Goal: Information Seeking & Learning: Find specific fact

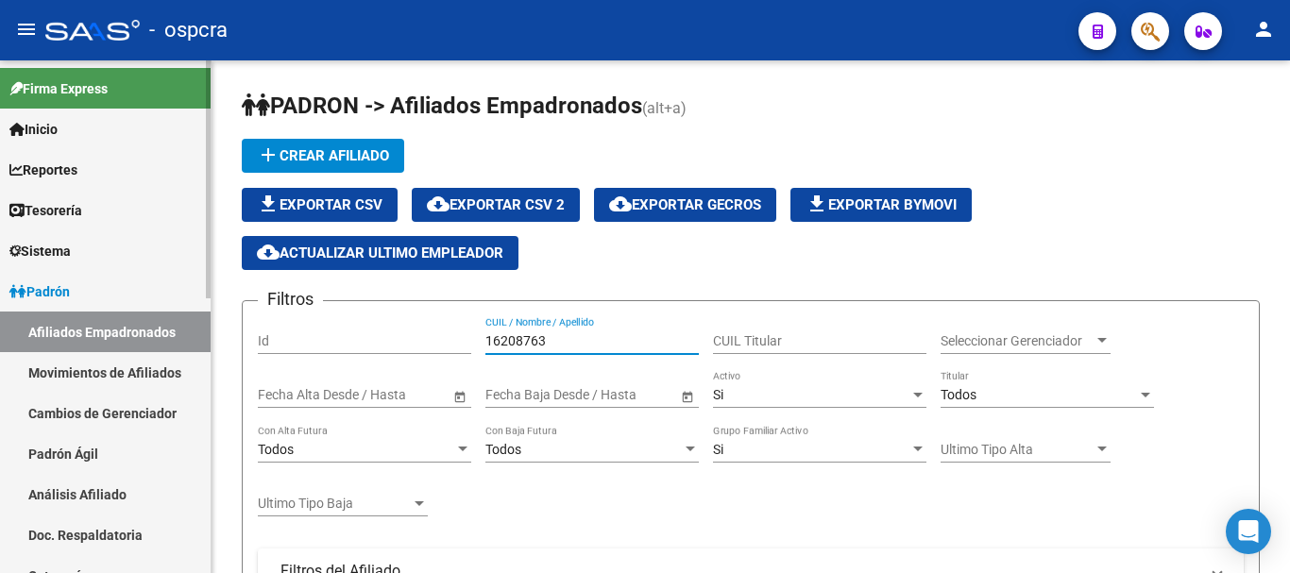
drag, startPoint x: 604, startPoint y: 336, endPoint x: 0, endPoint y: 226, distance: 614.3
click at [0, 226] on mat-sidenav-container "Firma Express Inicio Instructivos Contacto OS Reportes Ingresos Devengados Anál…" at bounding box center [645, 316] width 1290 height 513
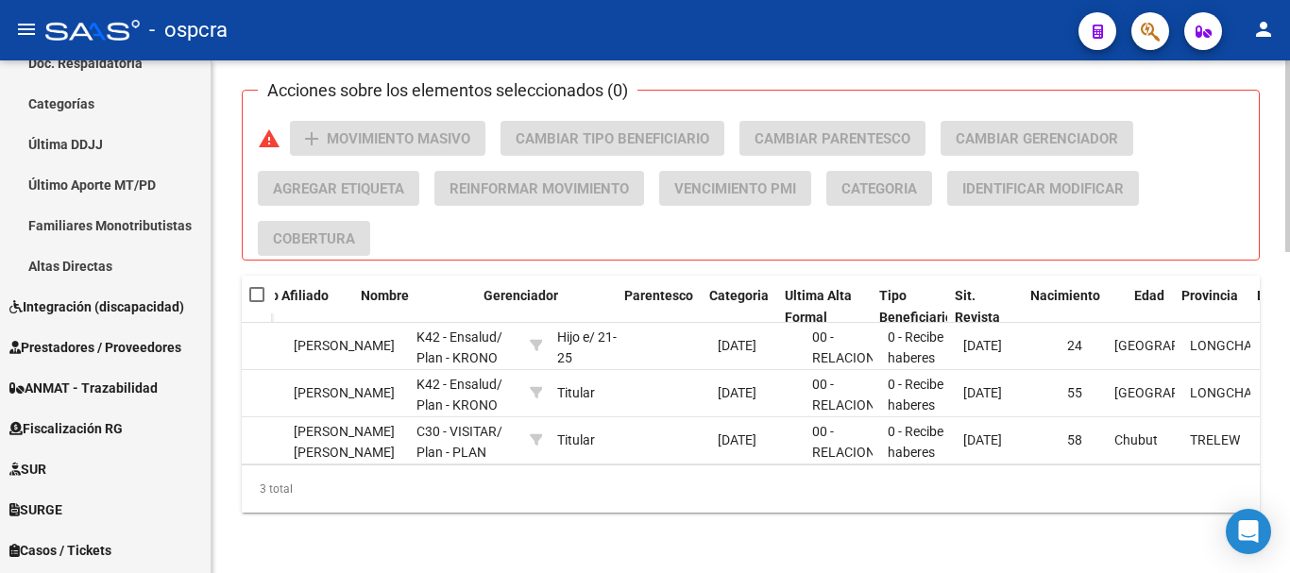
scroll to position [0, 749]
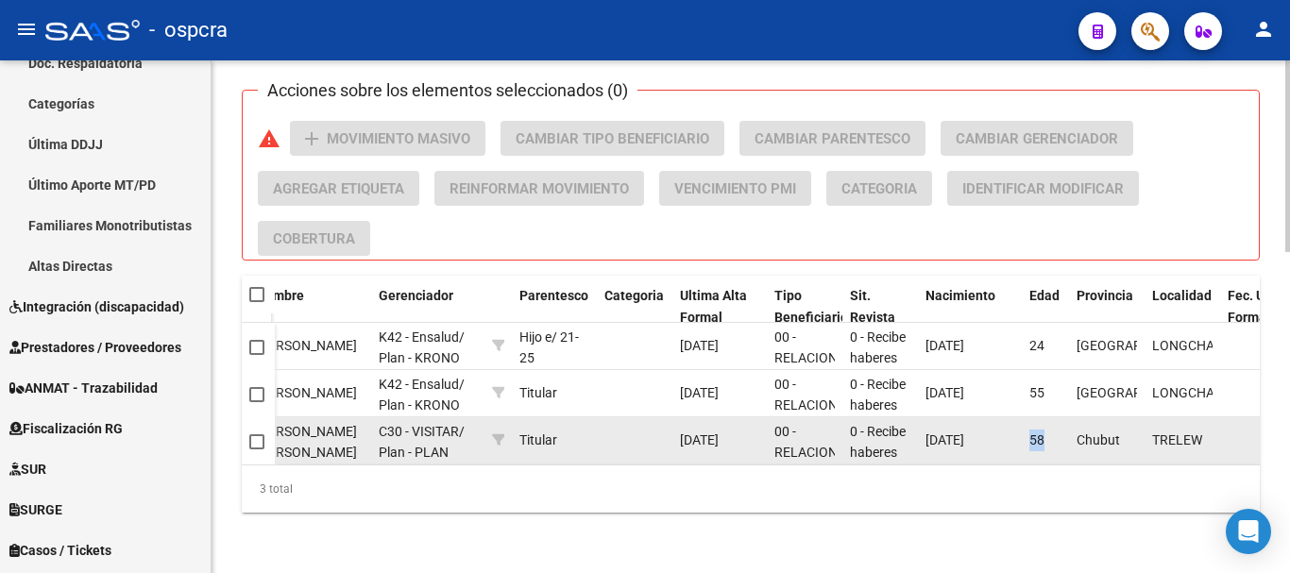
drag, startPoint x: 1029, startPoint y: 438, endPoint x: 1049, endPoint y: 437, distance: 19.9
click at [1049, 437] on div "58" at bounding box center [1045, 441] width 32 height 22
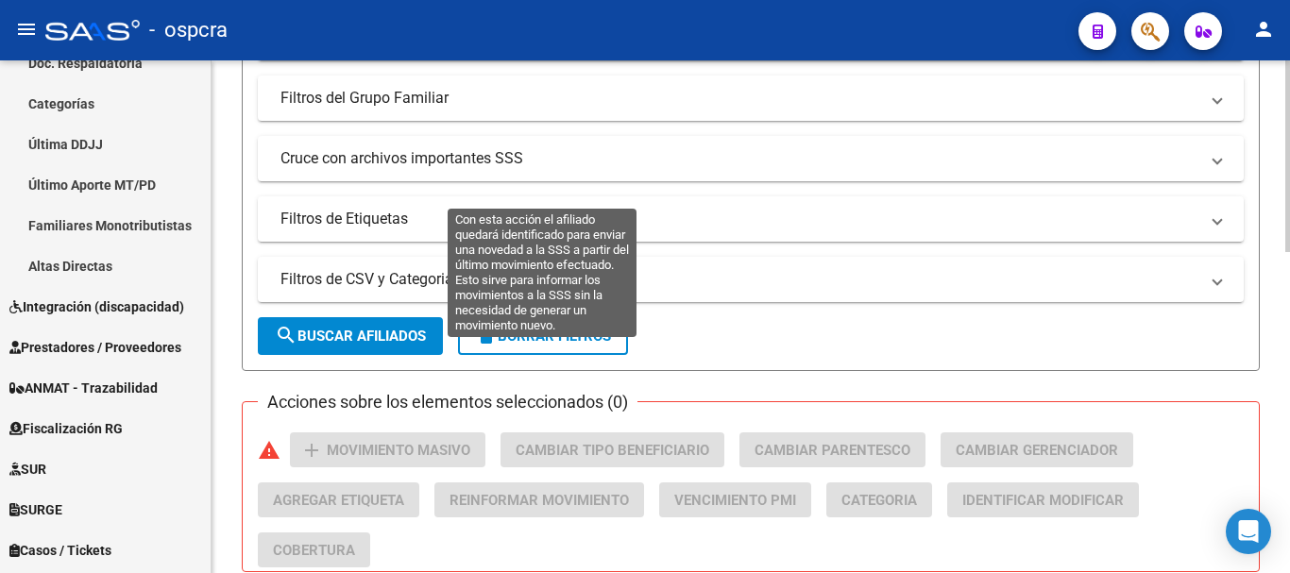
scroll to position [189, 0]
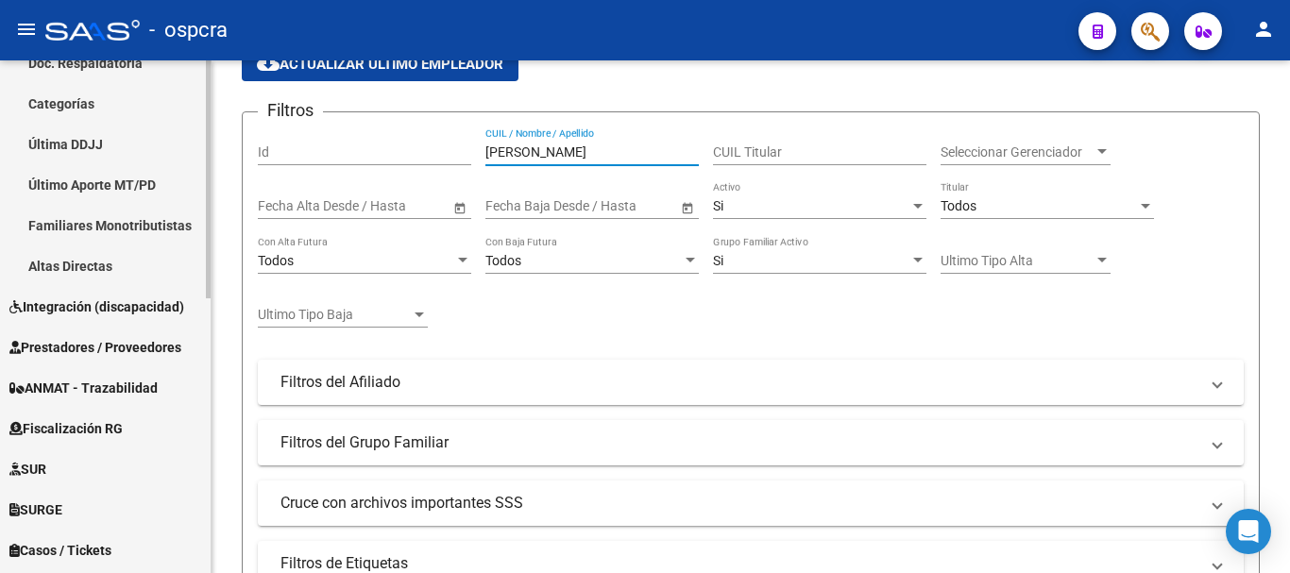
drag, startPoint x: 291, startPoint y: 112, endPoint x: 42, endPoint y: 87, distance: 250.6
click at [42, 87] on mat-sidenav-container "Firma Express Inicio Instructivos Contacto OS Reportes Ingresos Devengados Anál…" at bounding box center [645, 316] width 1290 height 513
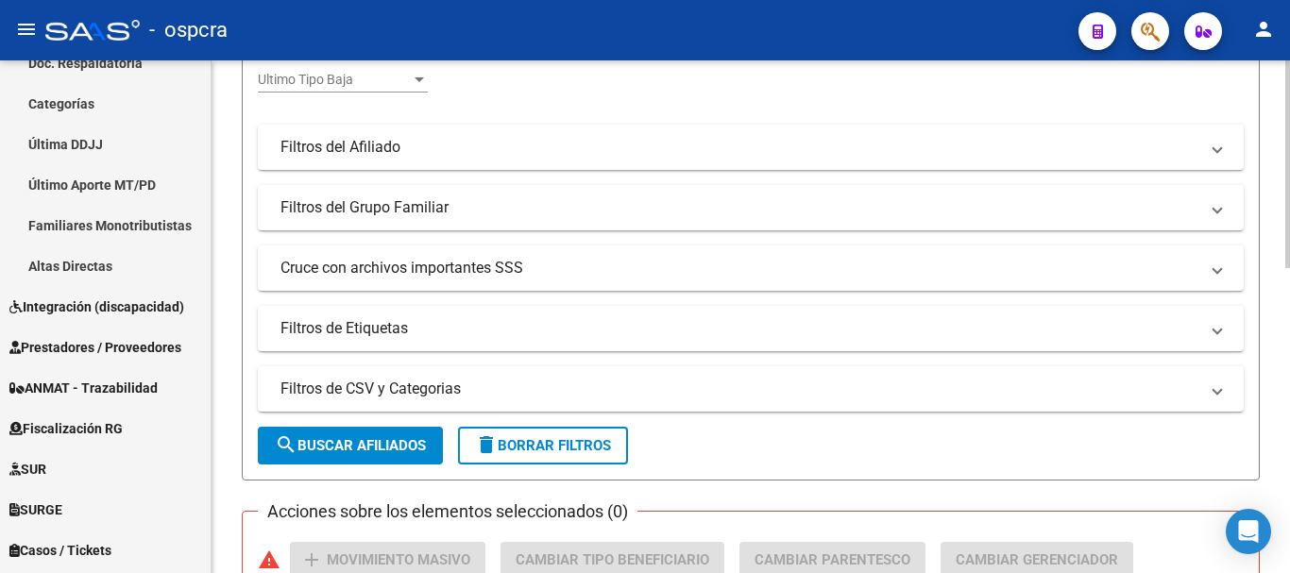
scroll to position [562, 0]
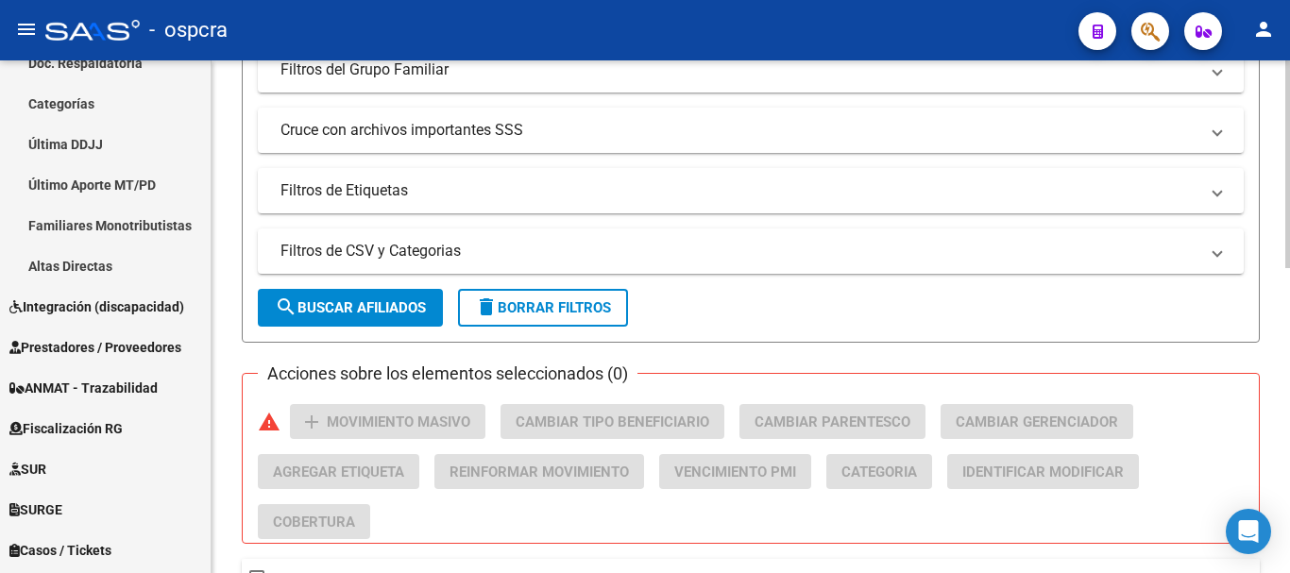
type input "[PERSON_NAME]"
click at [357, 317] on button "search Buscar Afiliados" at bounding box center [350, 308] width 185 height 38
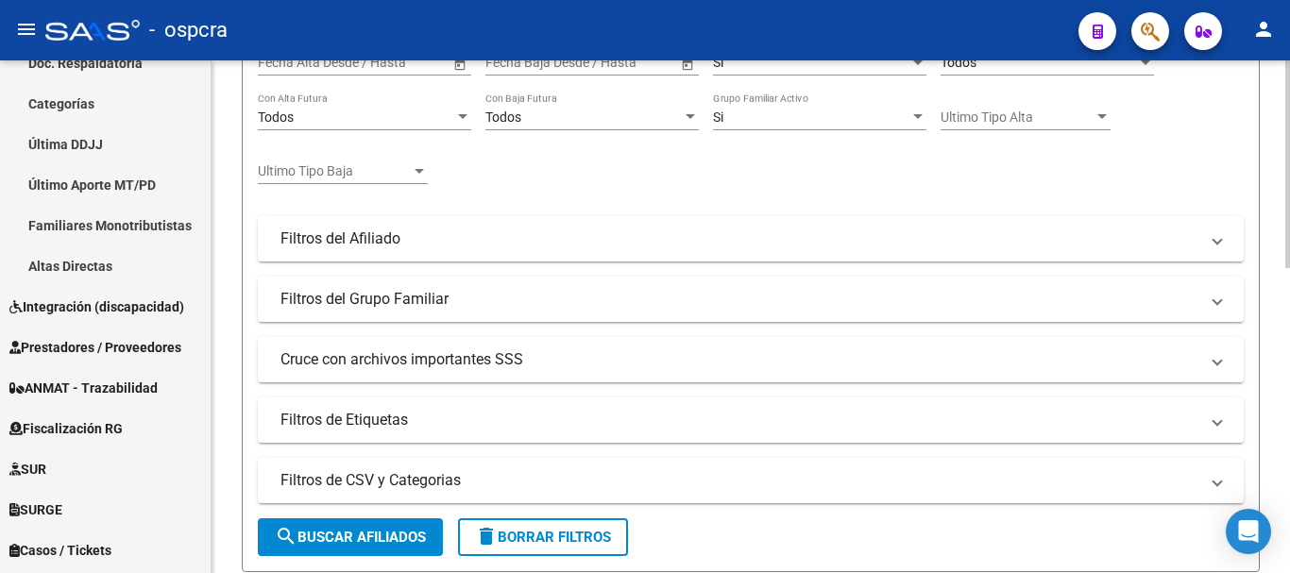
scroll to position [90, 0]
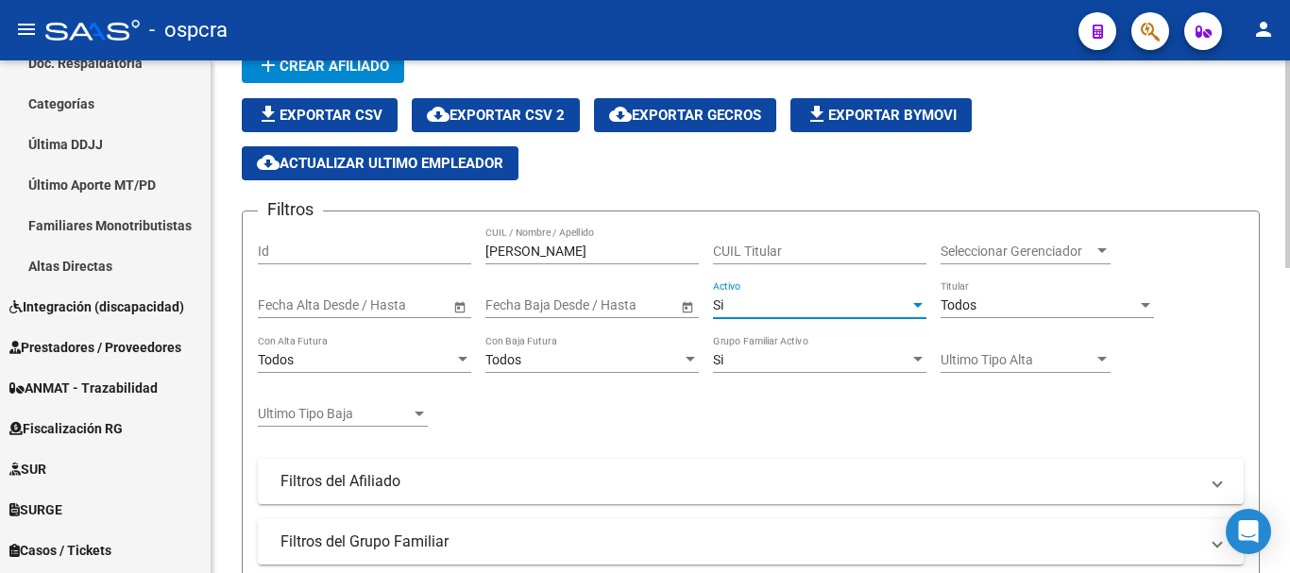
click at [760, 311] on div "Si" at bounding box center [811, 305] width 196 height 16
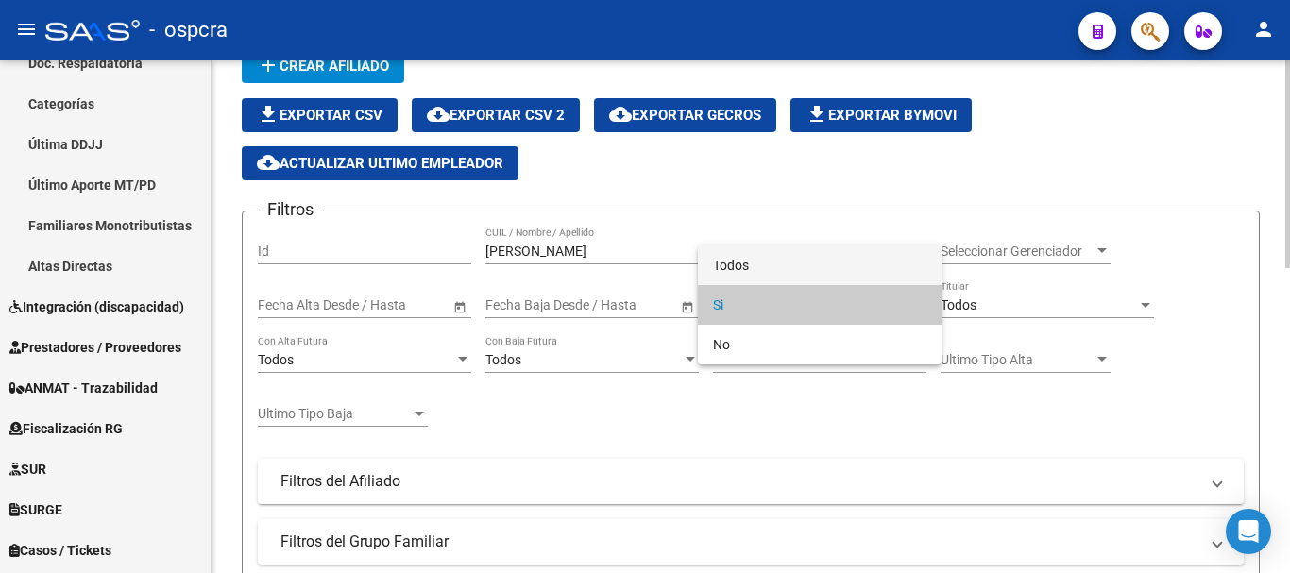
drag, startPoint x: 763, startPoint y: 261, endPoint x: 499, endPoint y: 395, distance: 296.5
click at [757, 264] on span "Todos" at bounding box center [819, 266] width 213 height 40
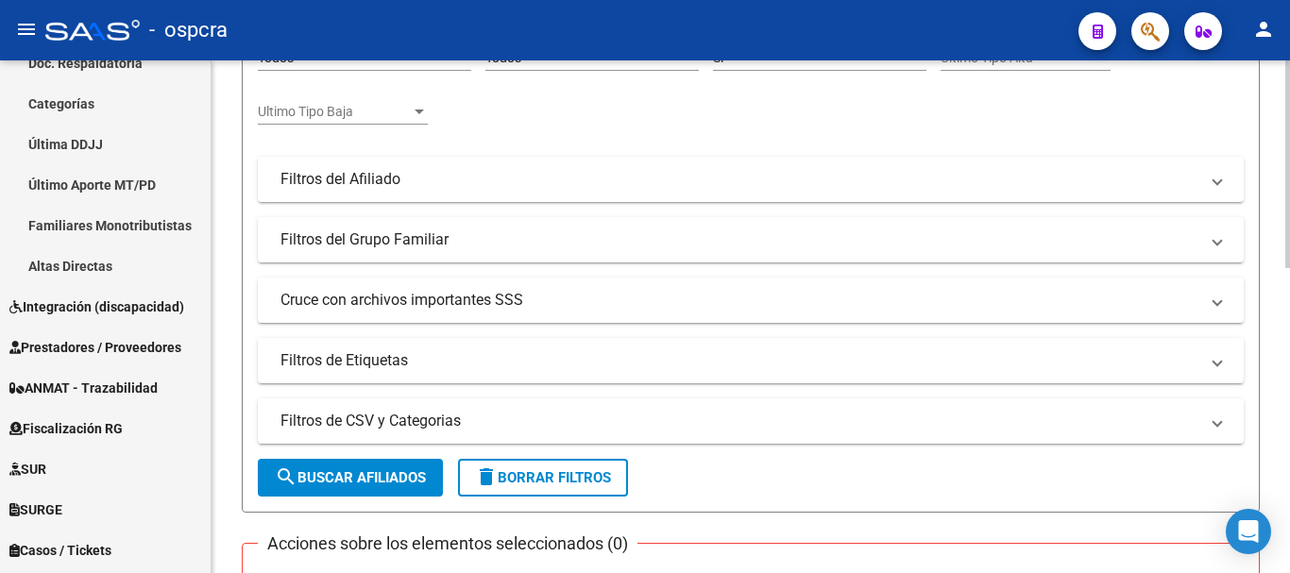
scroll to position [656, 0]
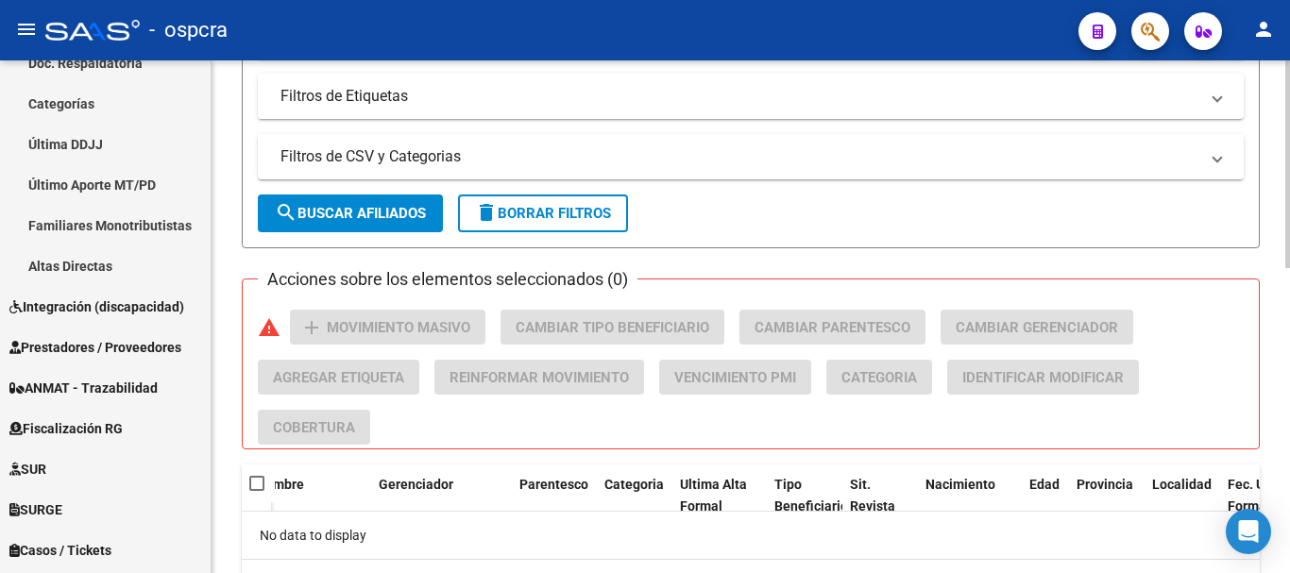
click at [348, 220] on span "search Buscar Afiliados" at bounding box center [350, 213] width 151 height 17
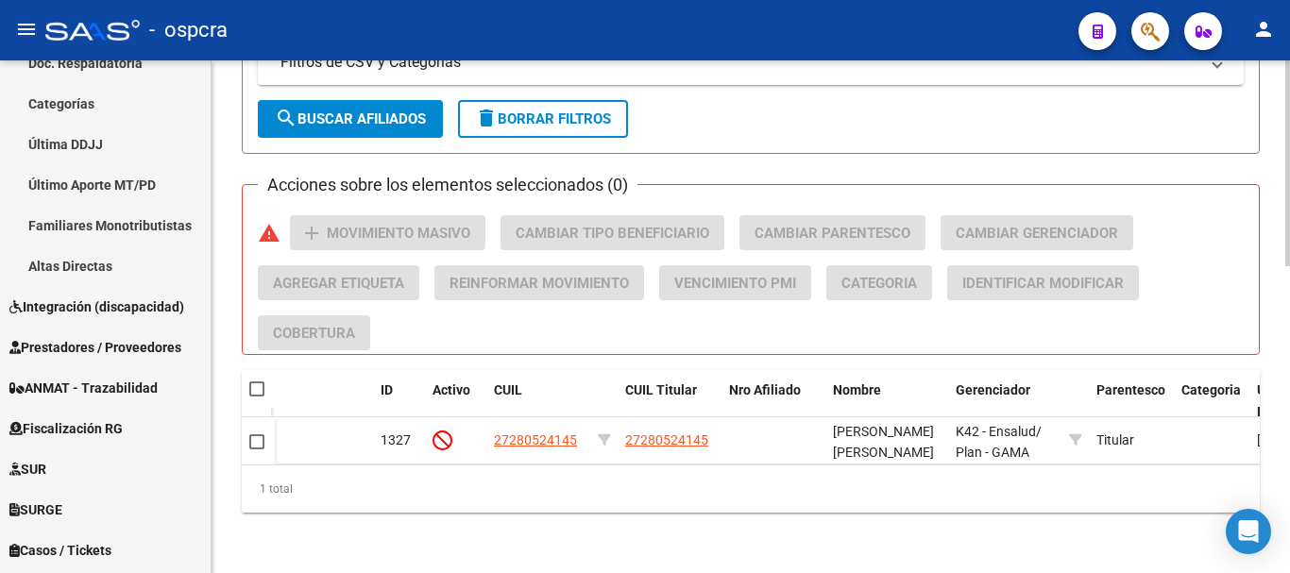
scroll to position [0, 0]
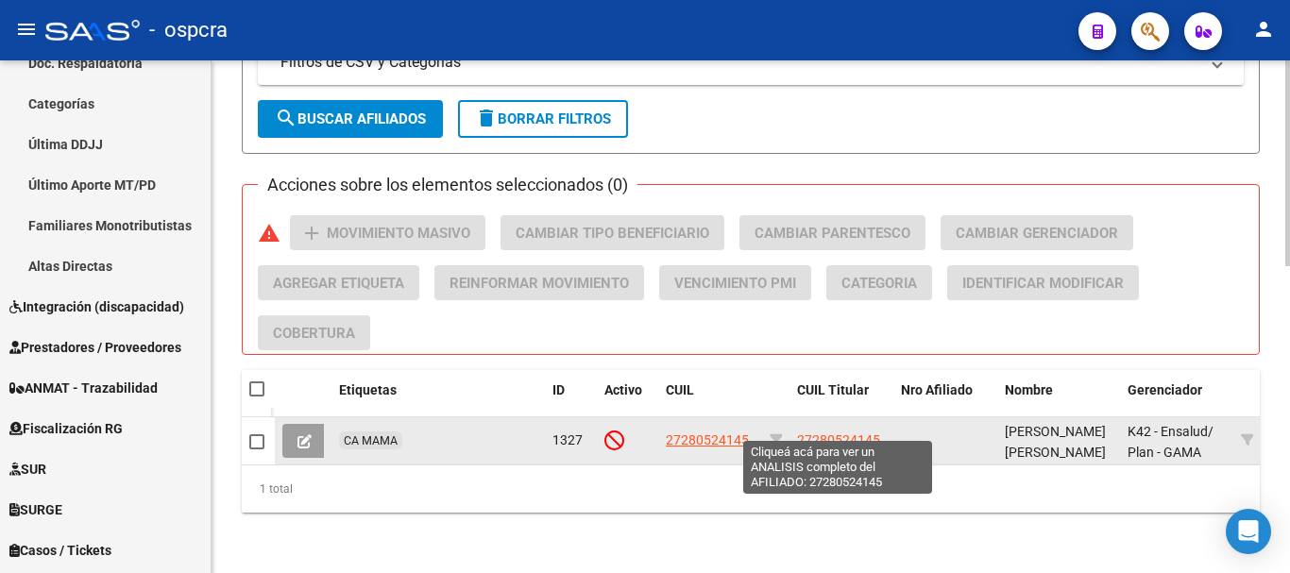
click at [828, 432] on span "27280524145" at bounding box center [838, 439] width 83 height 15
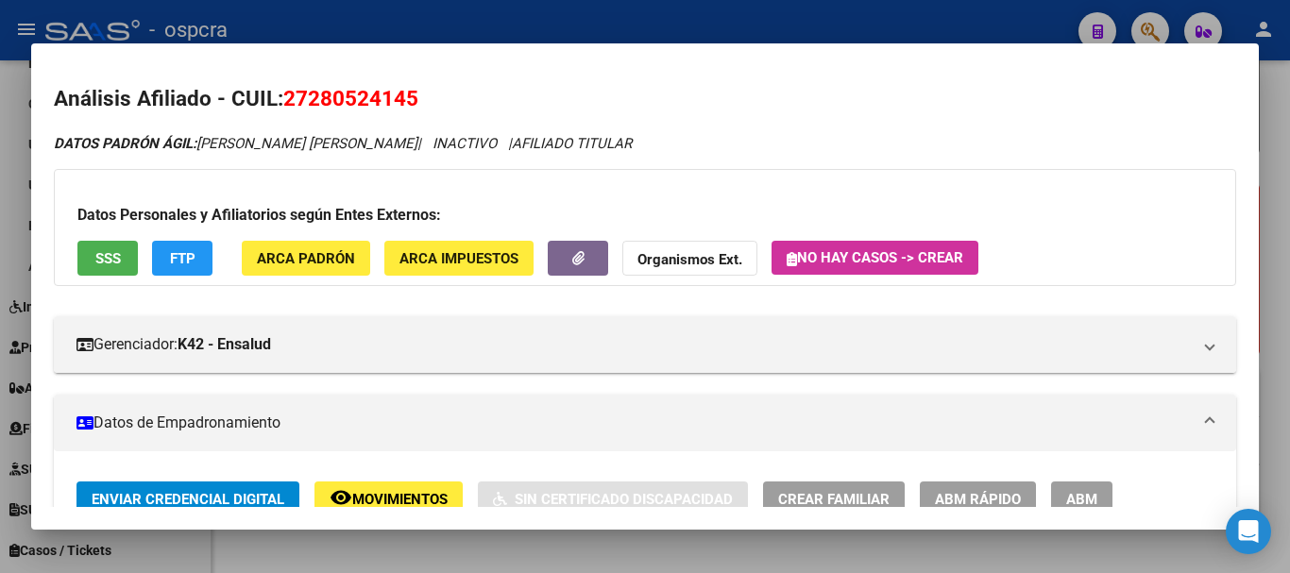
drag, startPoint x: 311, startPoint y: 96, endPoint x: 408, endPoint y: 99, distance: 97.3
click at [408, 99] on span "27280524145" at bounding box center [350, 98] width 135 height 25
copy span "28052414"
click at [5, 143] on div at bounding box center [645, 286] width 1290 height 573
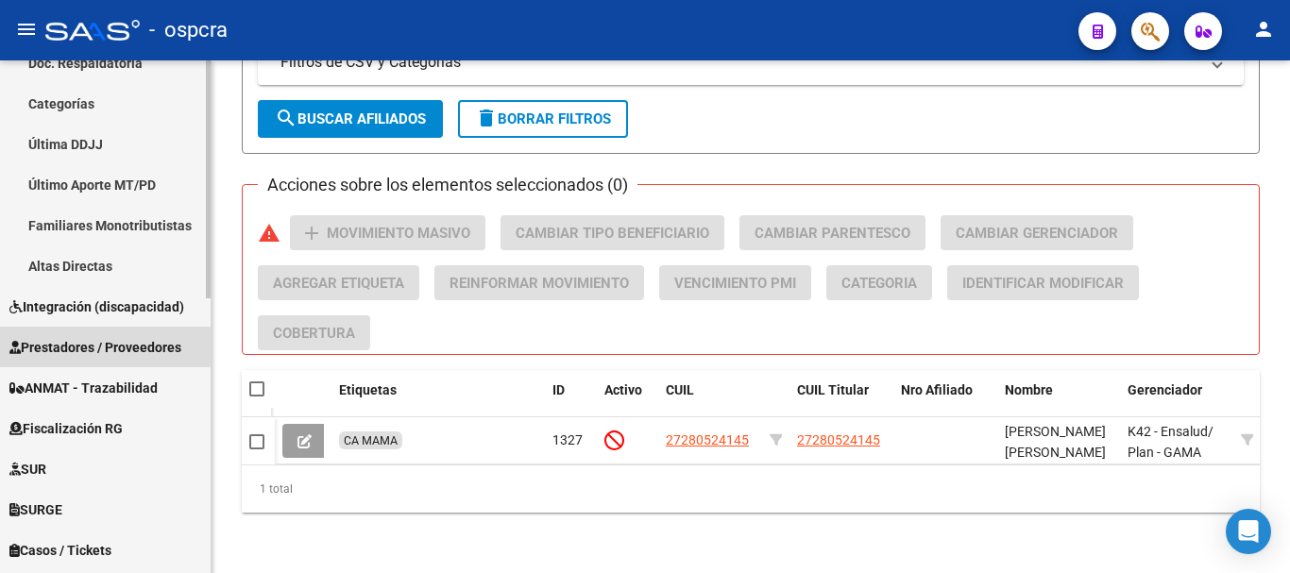
click at [58, 341] on span "Prestadores / Proveedores" at bounding box center [95, 347] width 172 height 21
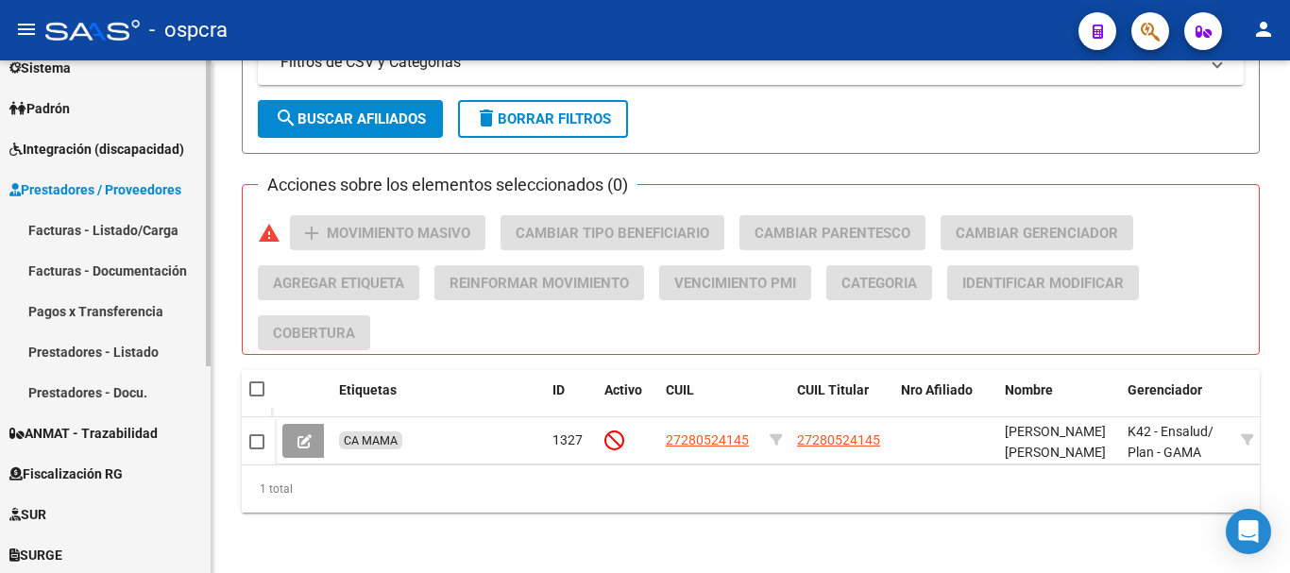
scroll to position [64, 0]
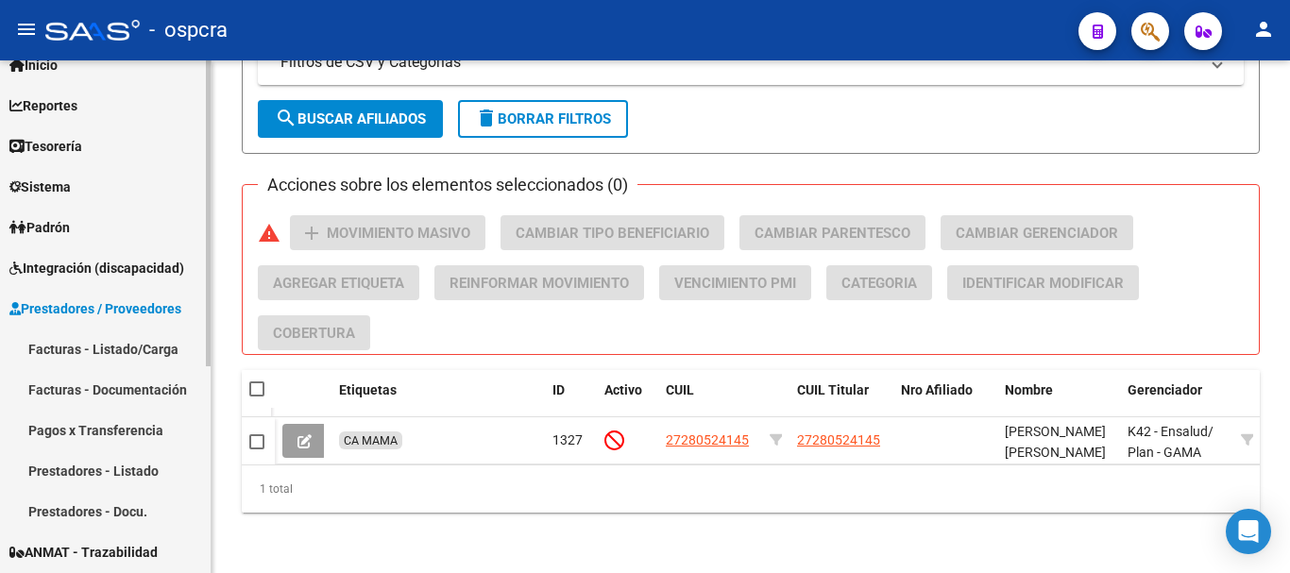
click at [25, 316] on span "Prestadores / Proveedores" at bounding box center [95, 308] width 172 height 21
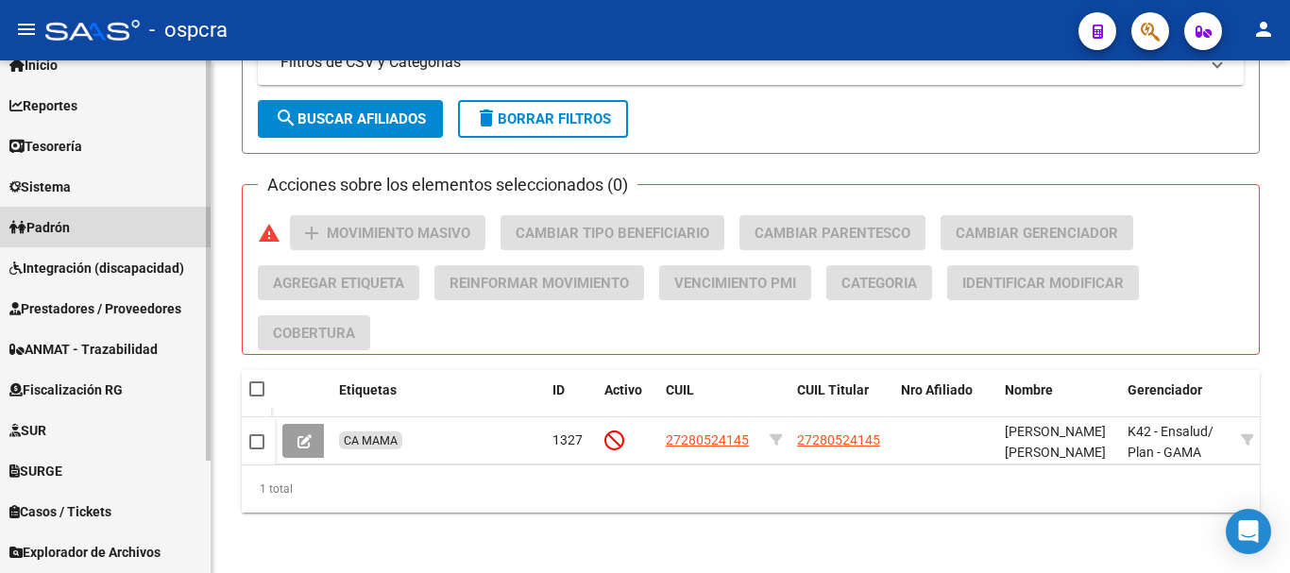
click at [31, 225] on span "Padrón" at bounding box center [39, 227] width 60 height 21
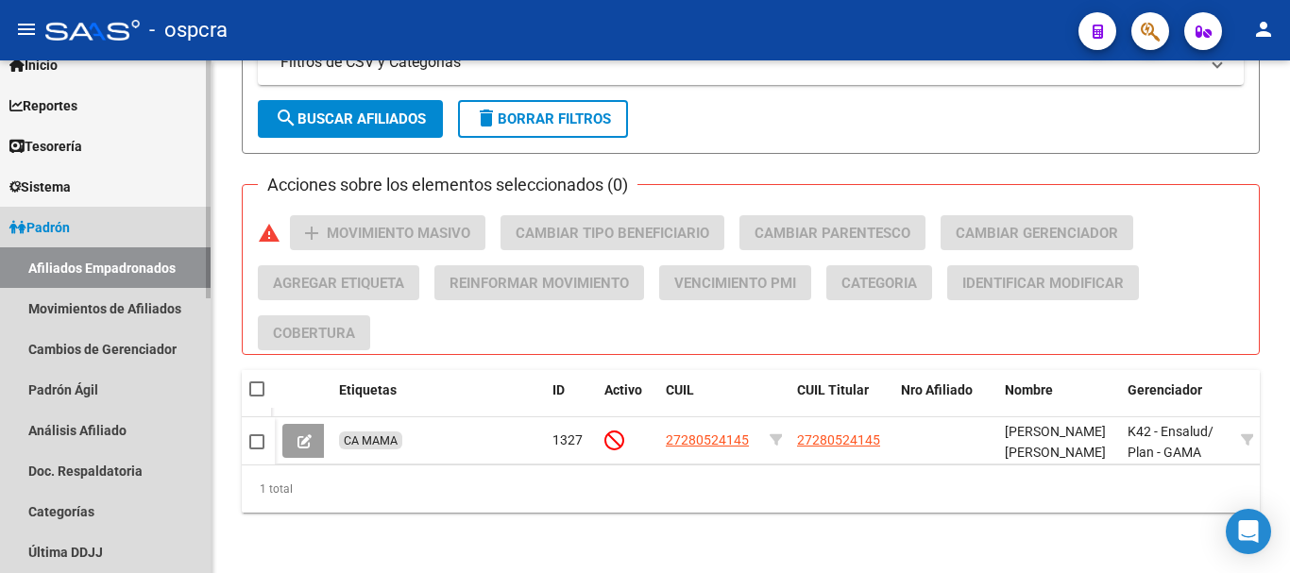
click at [31, 225] on span "Padrón" at bounding box center [39, 227] width 60 height 21
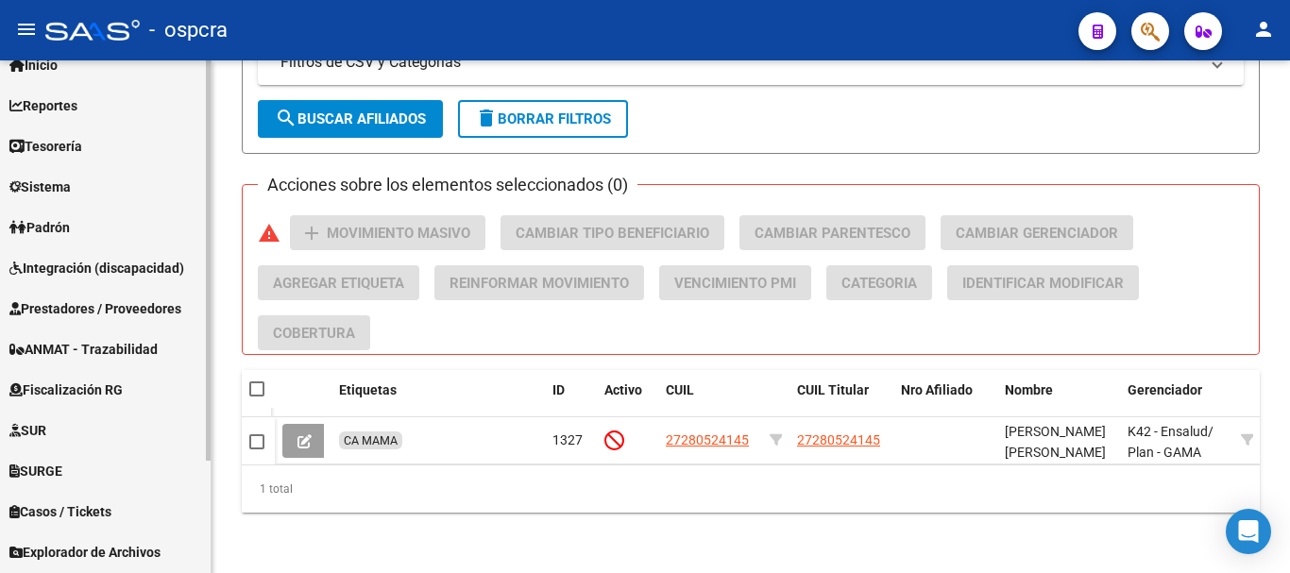
click at [42, 270] on span "Integración (discapacidad)" at bounding box center [96, 268] width 175 height 21
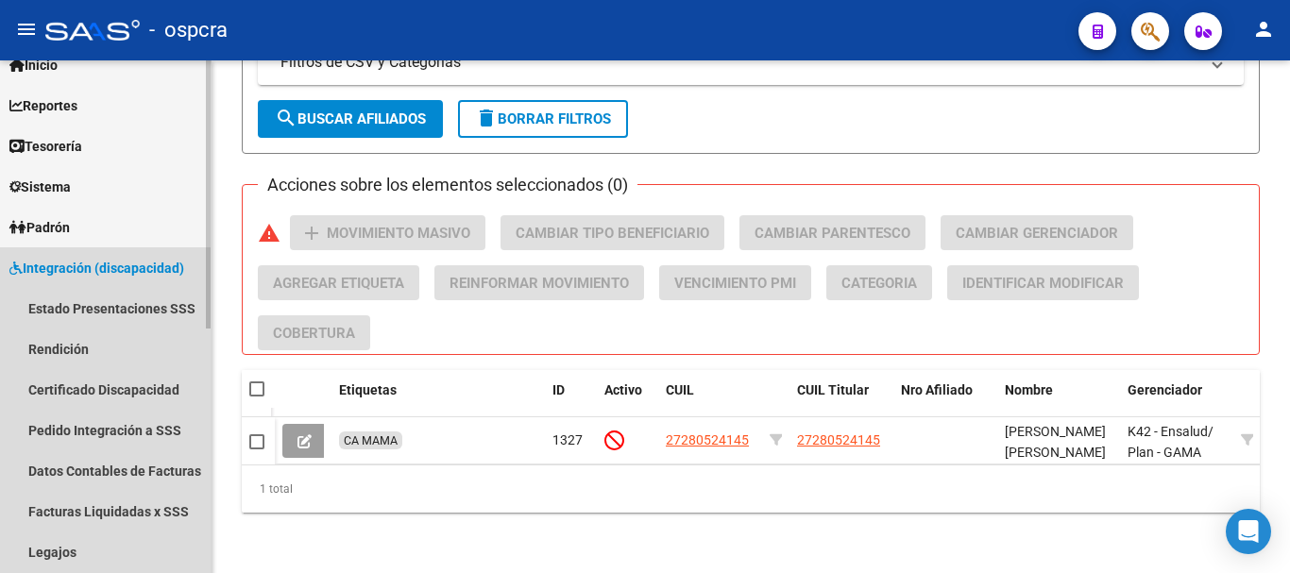
click at [42, 270] on span "Integración (discapacidad)" at bounding box center [96, 268] width 175 height 21
